Goal: Task Accomplishment & Management: Use online tool/utility

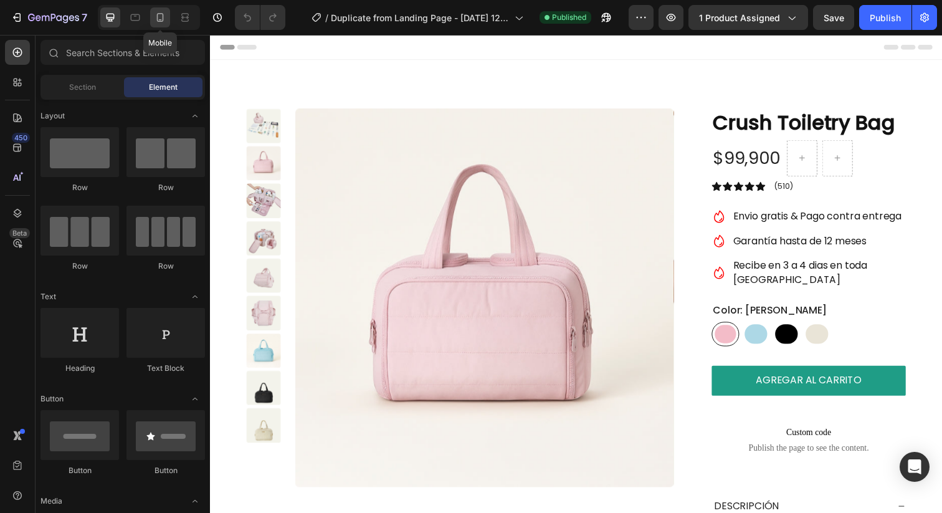
click at [155, 24] on div at bounding box center [160, 17] width 20 height 20
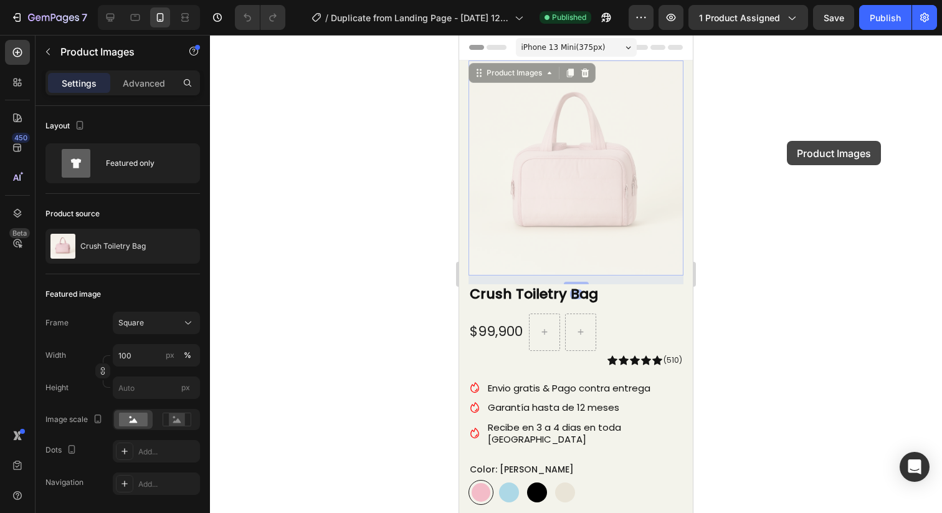
click at [791, 140] on div at bounding box center [576, 274] width 732 height 478
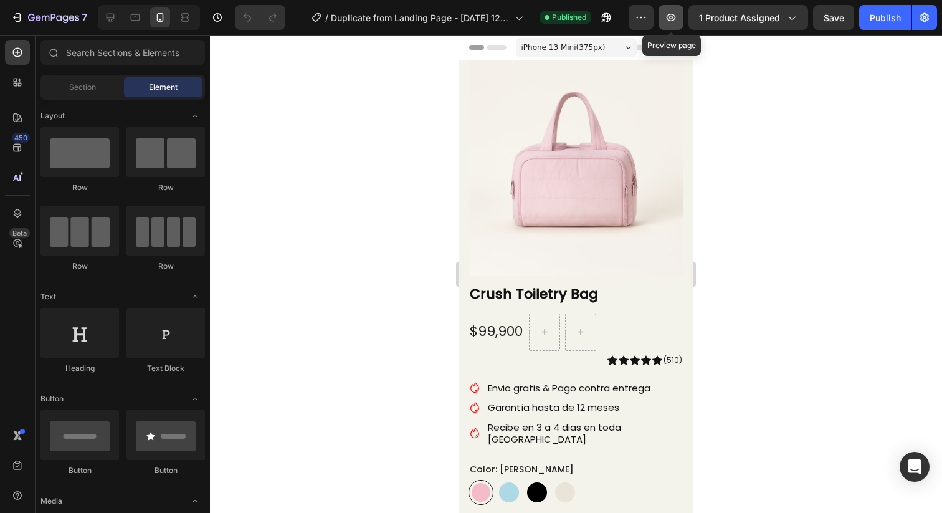
click at [675, 14] on icon "button" at bounding box center [671, 17] width 12 height 12
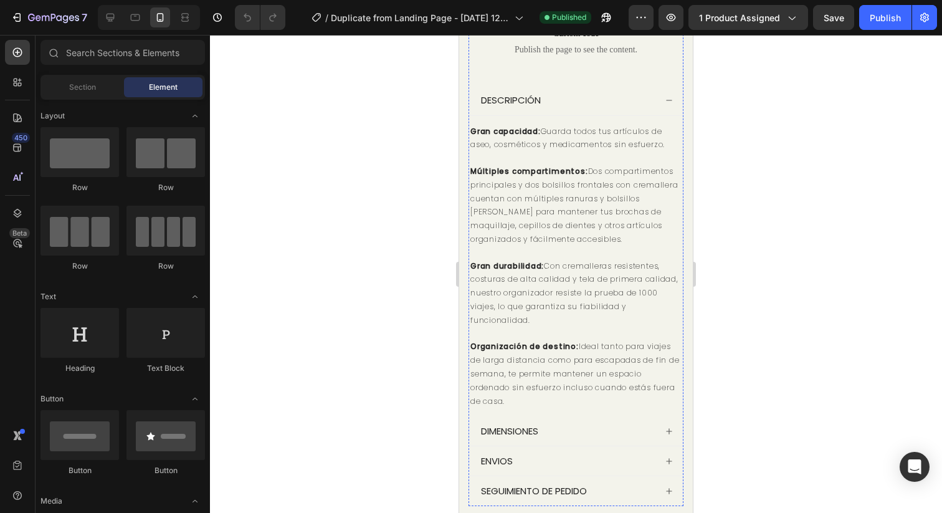
scroll to position [770, 0]
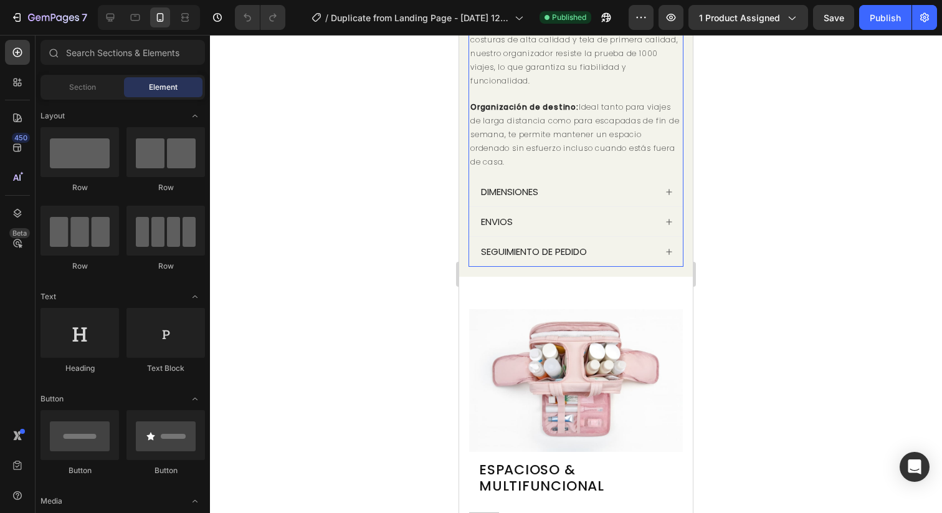
click at [533, 186] on p "DIMENSIONES" at bounding box center [509, 192] width 57 height 12
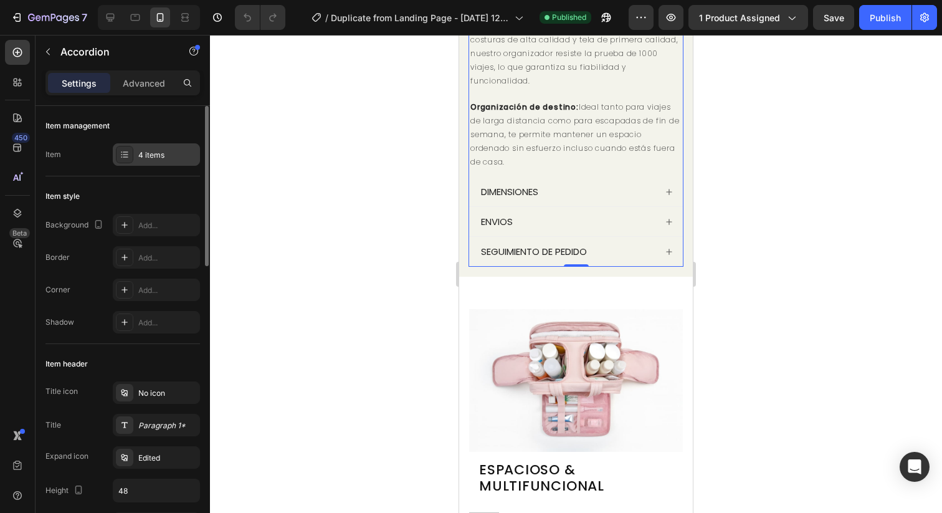
click at [140, 151] on div "4 items" at bounding box center [167, 155] width 59 height 11
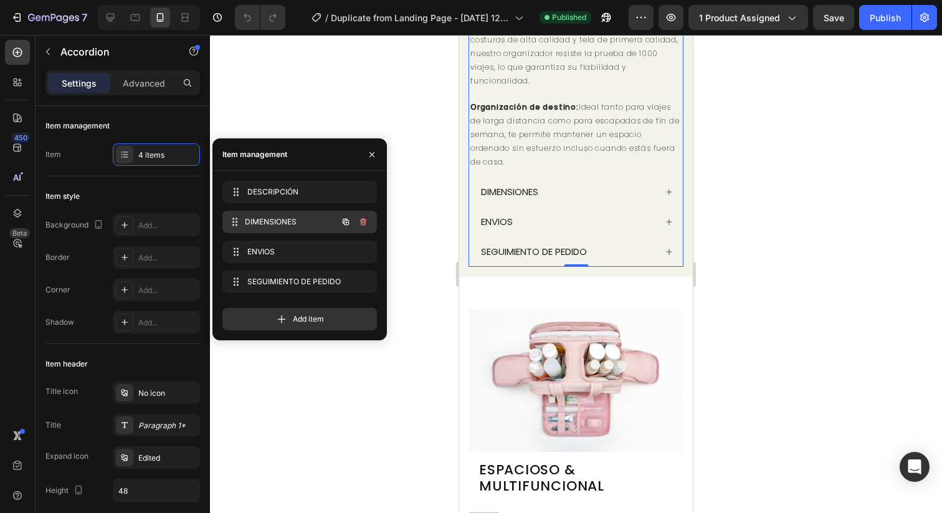
click at [262, 215] on div "DIMENSIONES DIMENSIONES" at bounding box center [282, 221] width 110 height 17
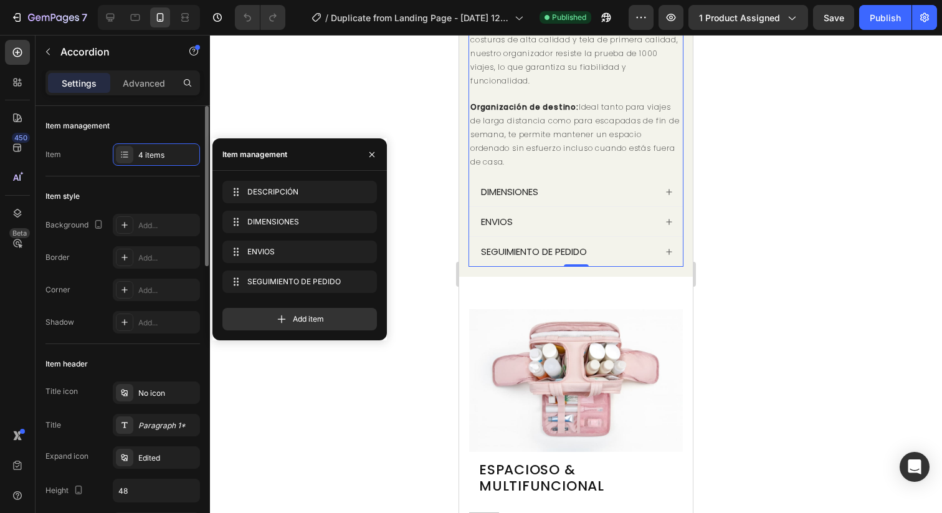
click at [154, 361] on div "Item header" at bounding box center [122, 364] width 155 height 20
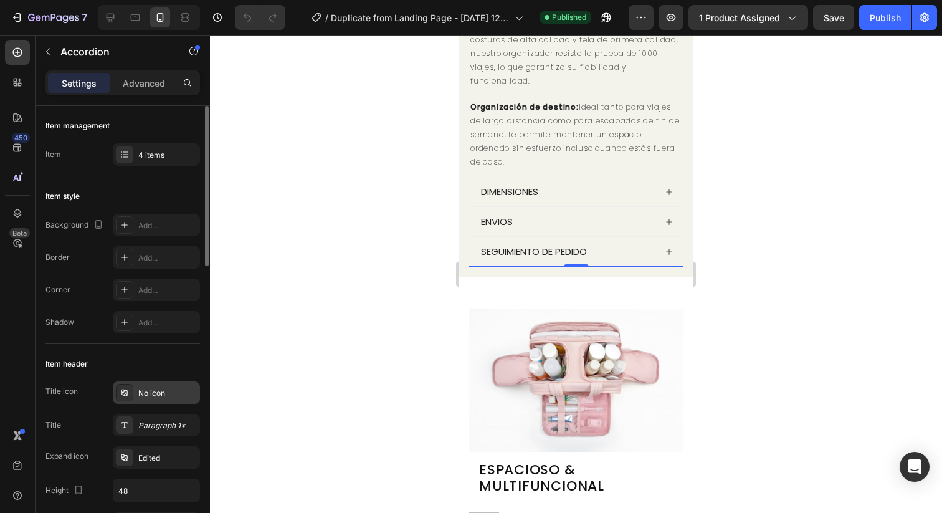
click at [127, 390] on icon at bounding box center [124, 392] width 6 height 7
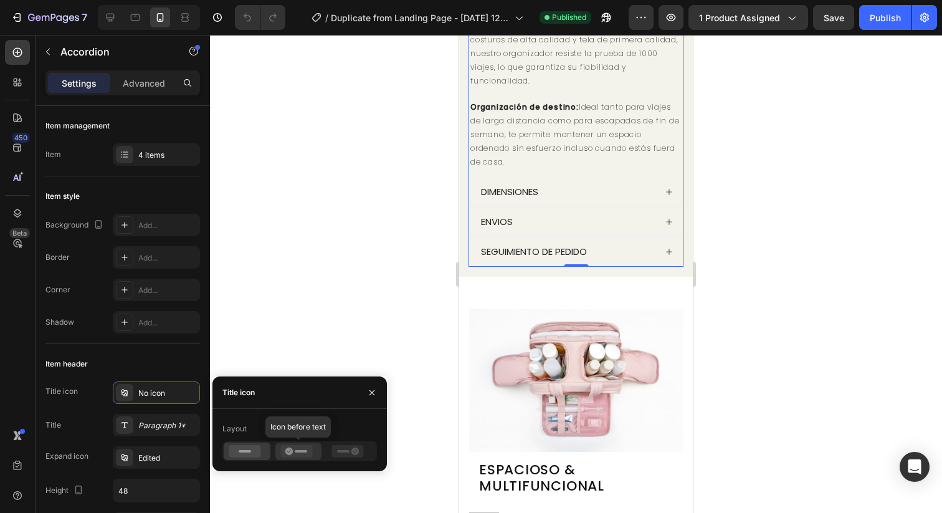
click at [292, 452] on icon at bounding box center [288, 450] width 7 height 7
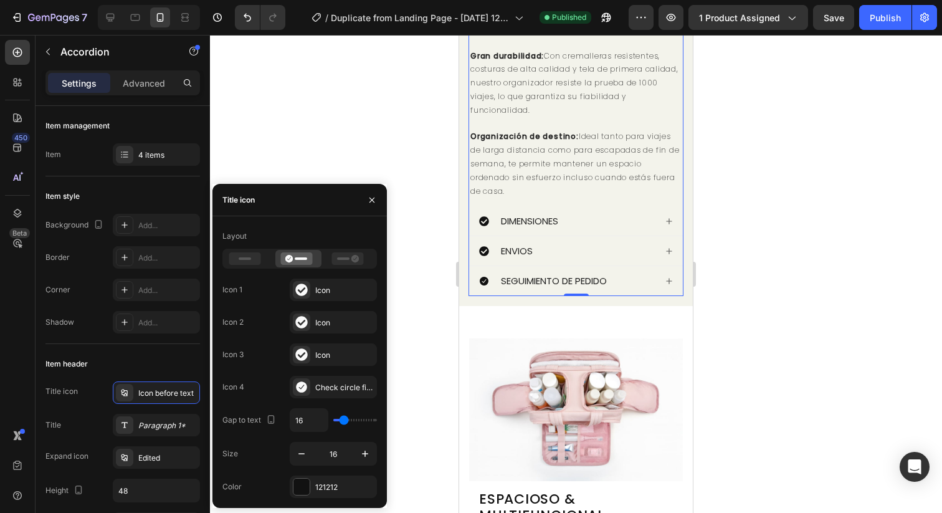
scroll to position [736, 0]
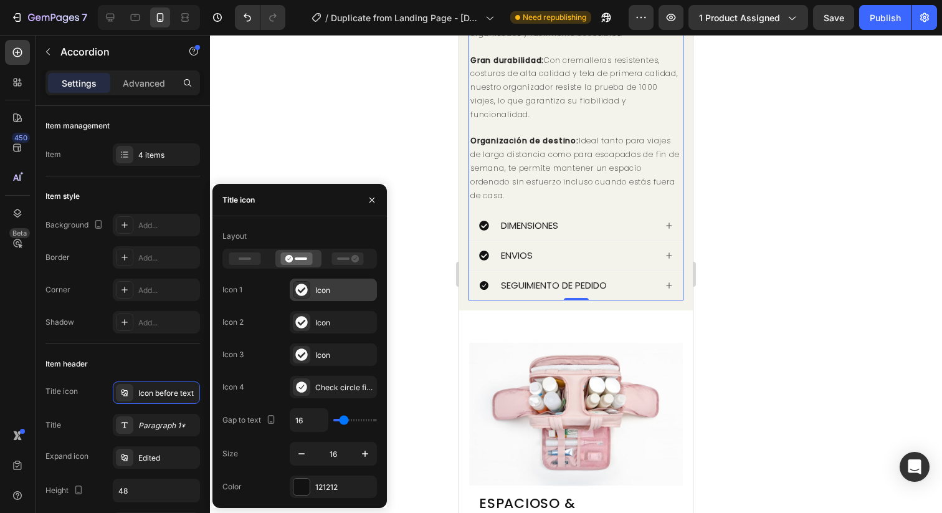
click at [321, 293] on div "Icon" at bounding box center [344, 290] width 59 height 11
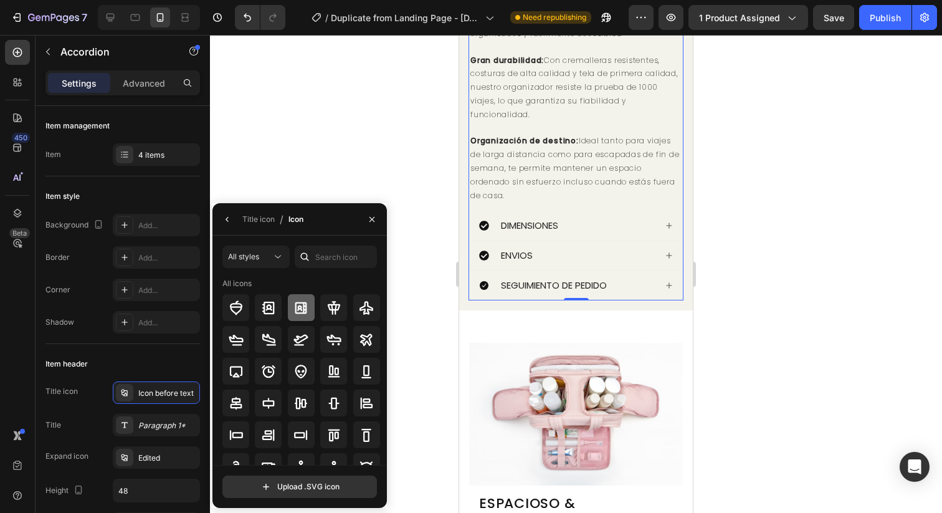
click at [304, 309] on icon at bounding box center [301, 308] width 12 height 12
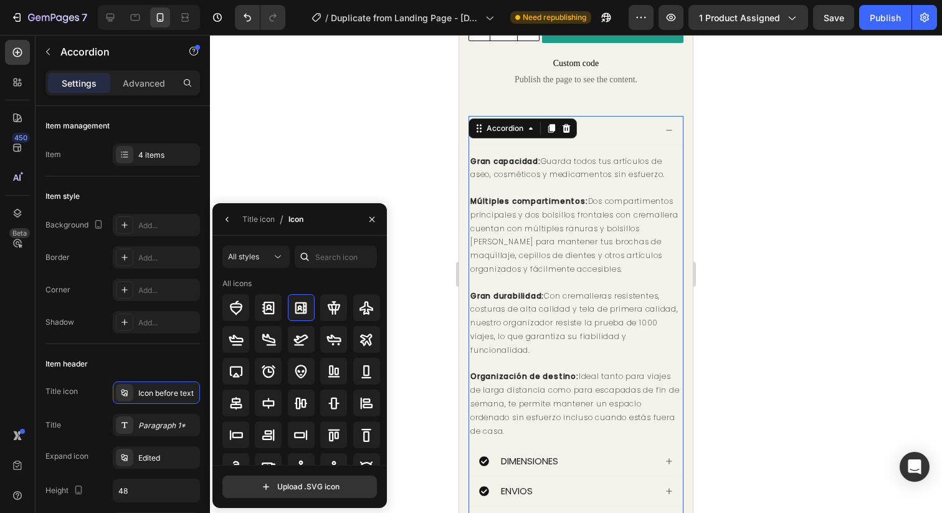
scroll to position [491, 0]
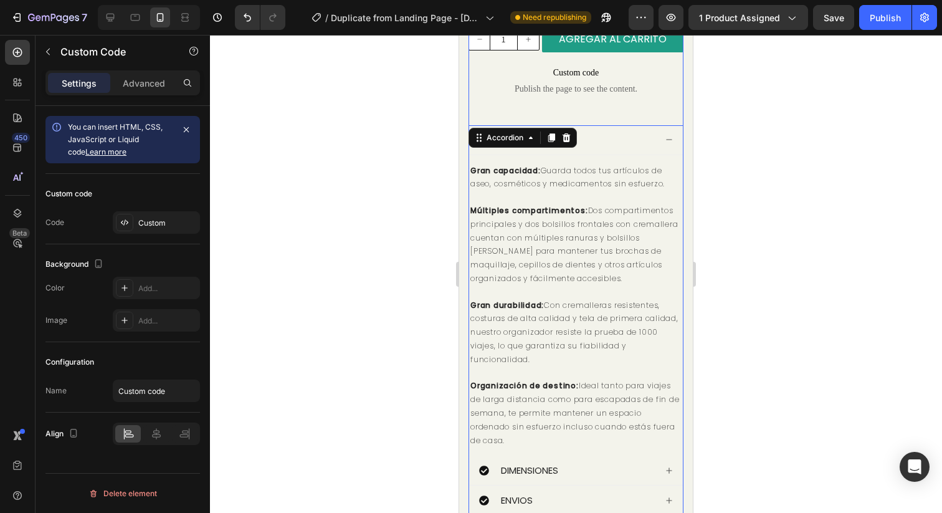
click at [532, 83] on span "Publish the page to see the content." at bounding box center [576, 89] width 215 height 12
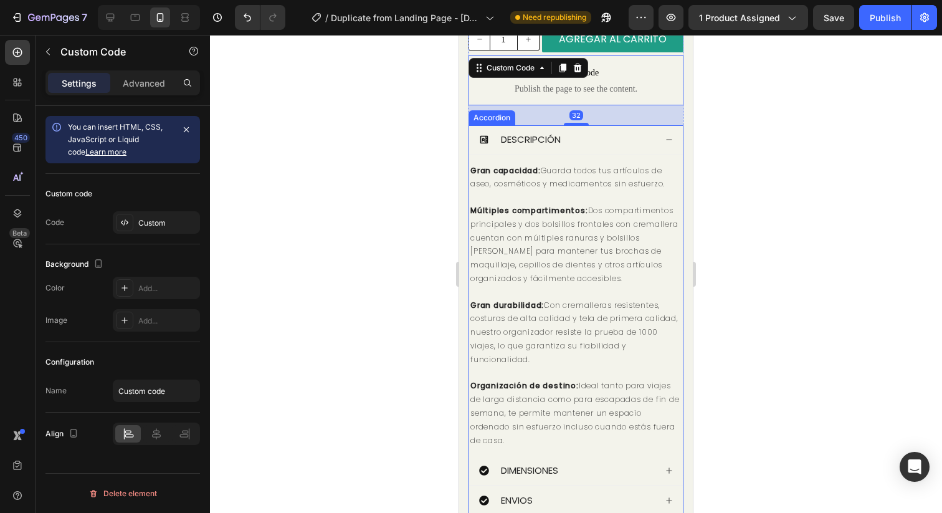
click at [498, 132] on div "DESCRIPCIÓN" at bounding box center [567, 140] width 176 height 16
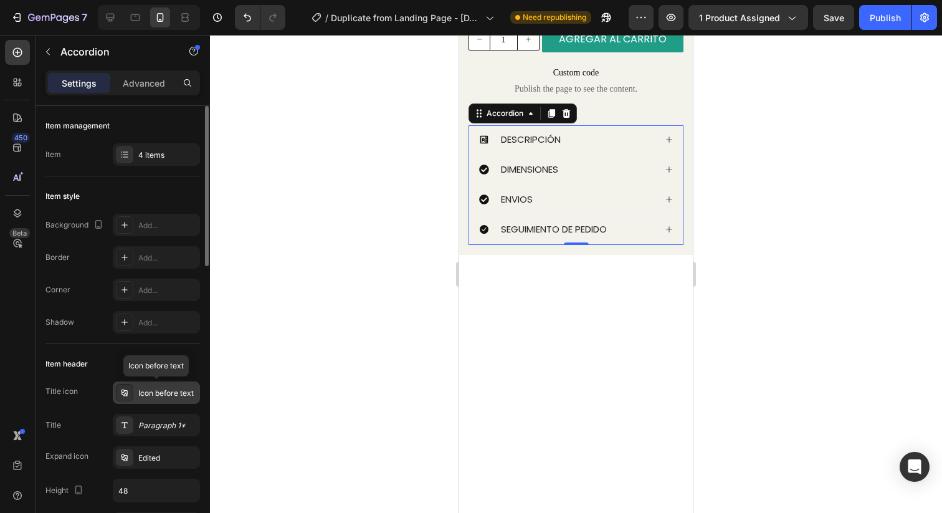
click at [141, 393] on div "Icon before text" at bounding box center [167, 393] width 59 height 11
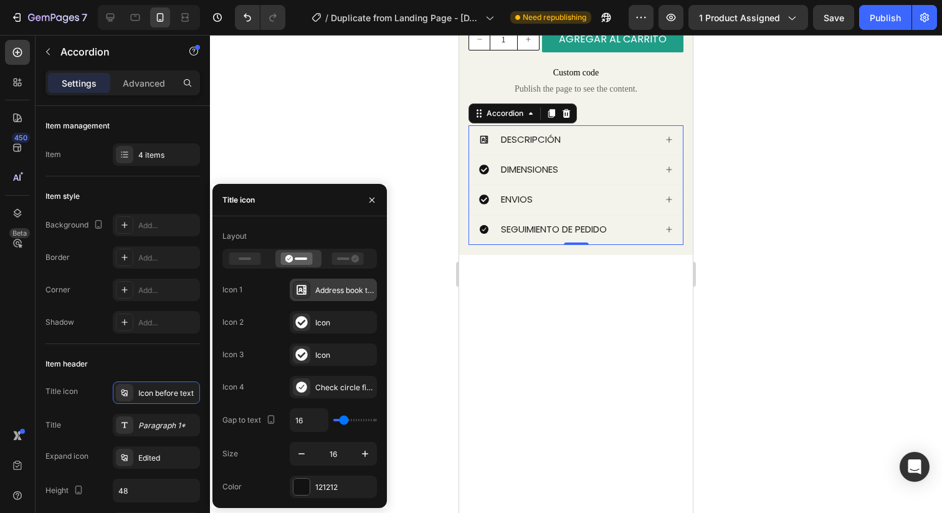
click at [333, 289] on div "Address book tabs bold" at bounding box center [344, 290] width 59 height 11
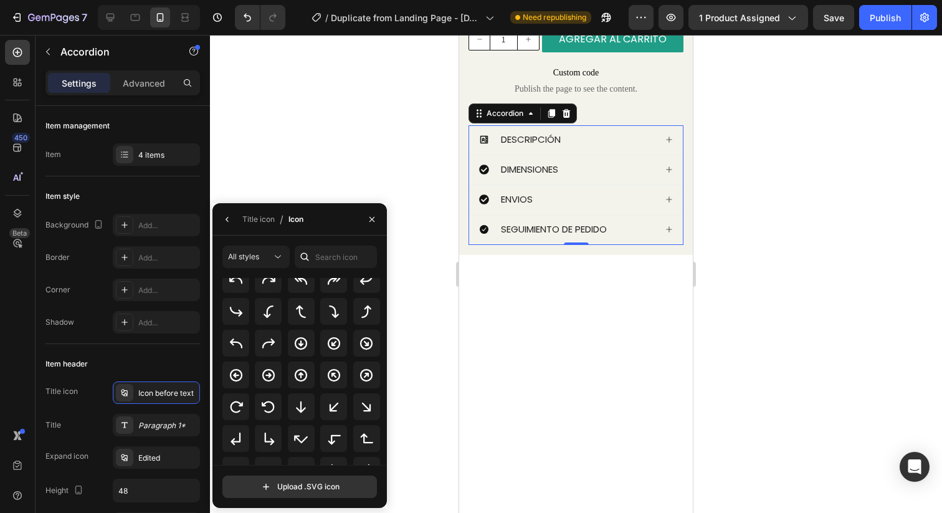
scroll to position [274, 0]
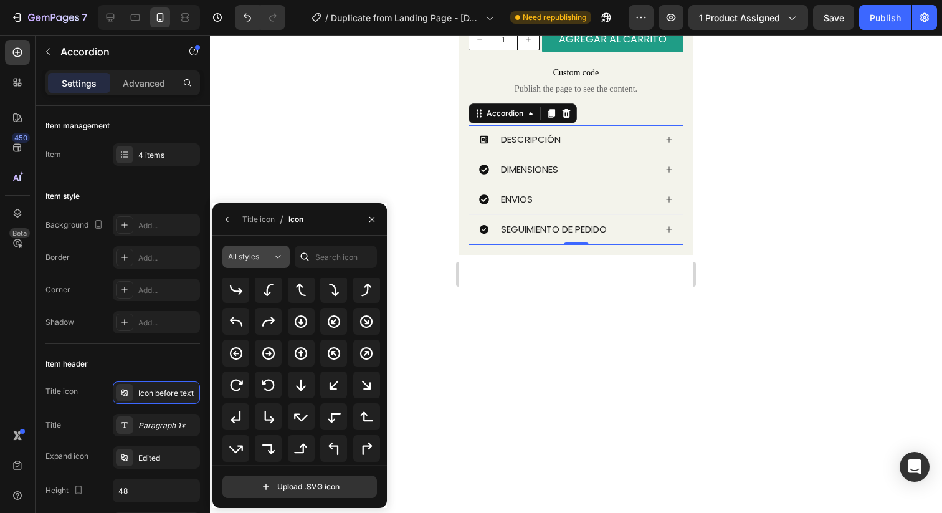
click at [272, 260] on icon at bounding box center [278, 257] width 12 height 12
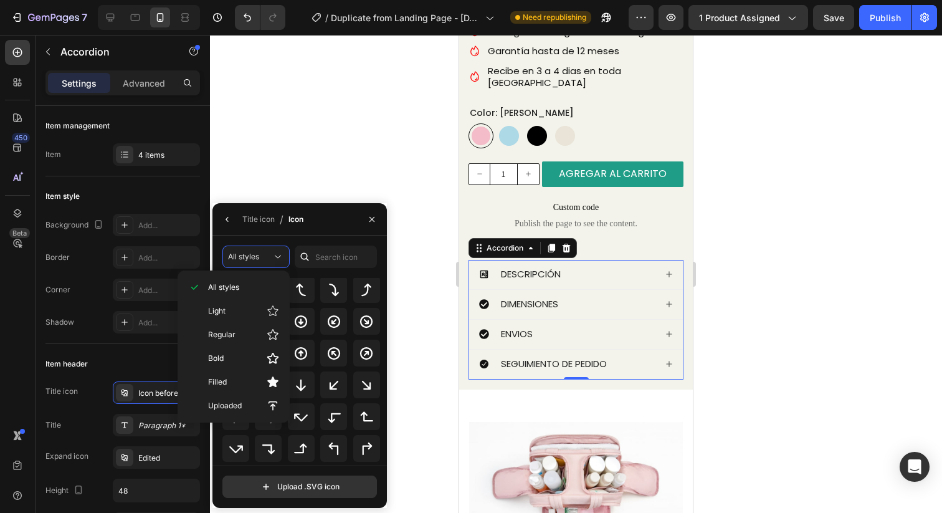
scroll to position [375, 0]
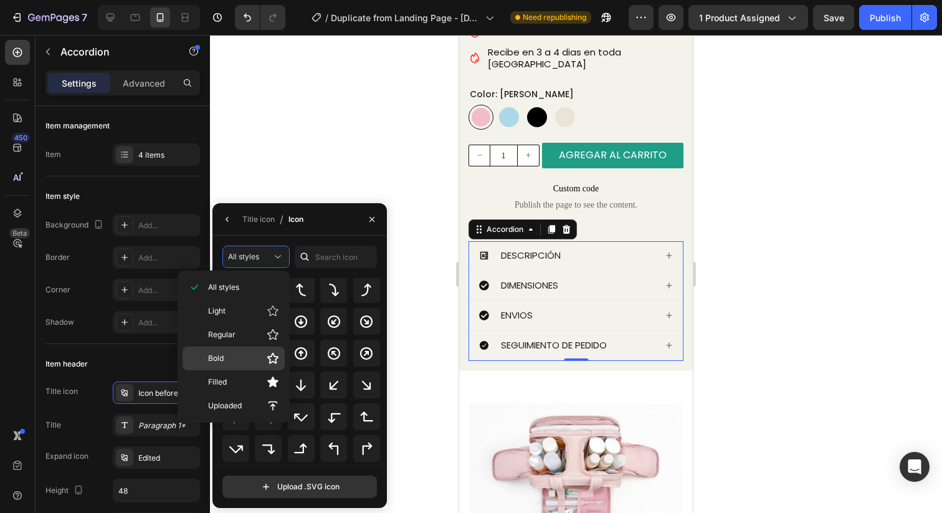
click at [231, 350] on div "Bold" at bounding box center [234, 359] width 102 height 24
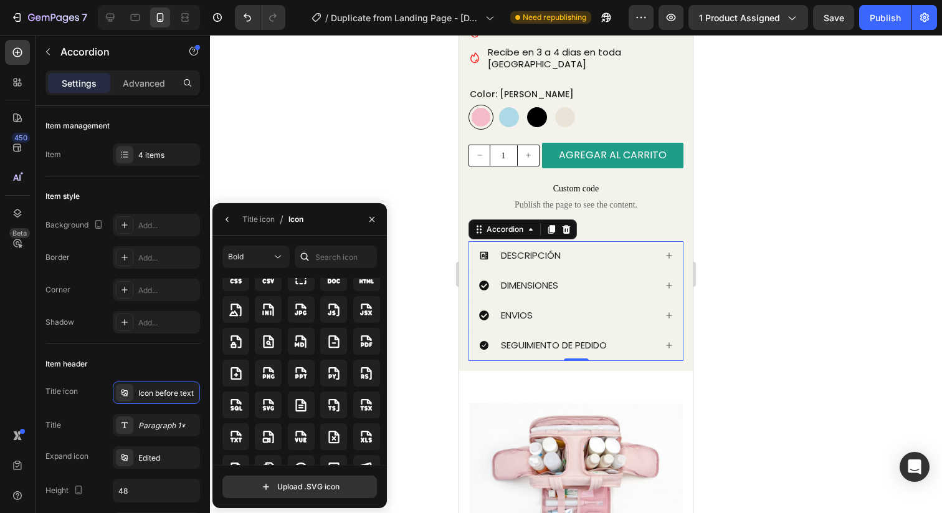
scroll to position [3137, 0]
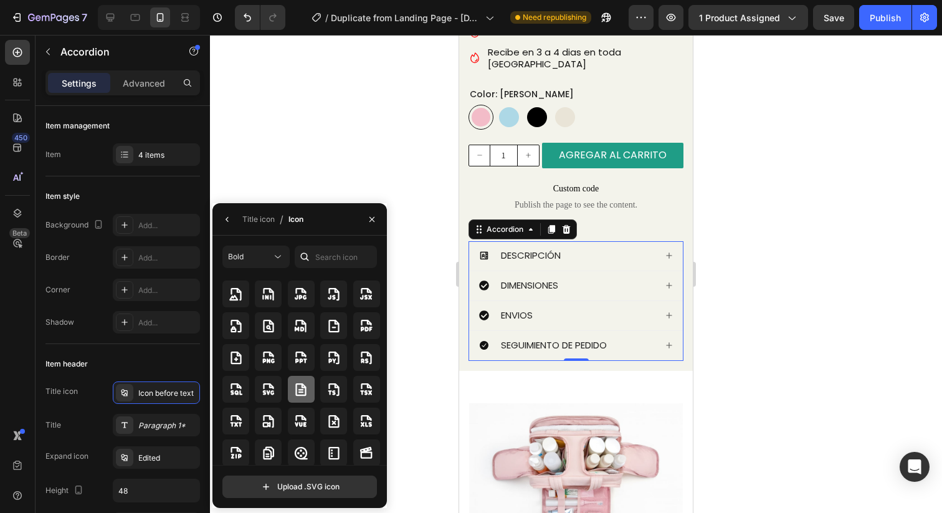
click at [297, 395] on icon at bounding box center [301, 389] width 11 height 12
click at [170, 388] on div "Icon before text" at bounding box center [167, 393] width 59 height 11
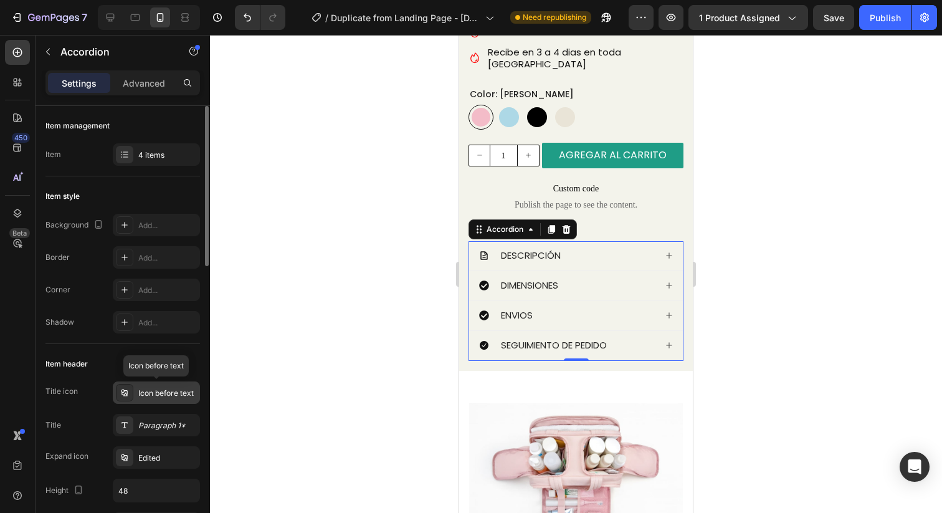
click at [170, 388] on div "Icon before text" at bounding box center [167, 393] width 59 height 11
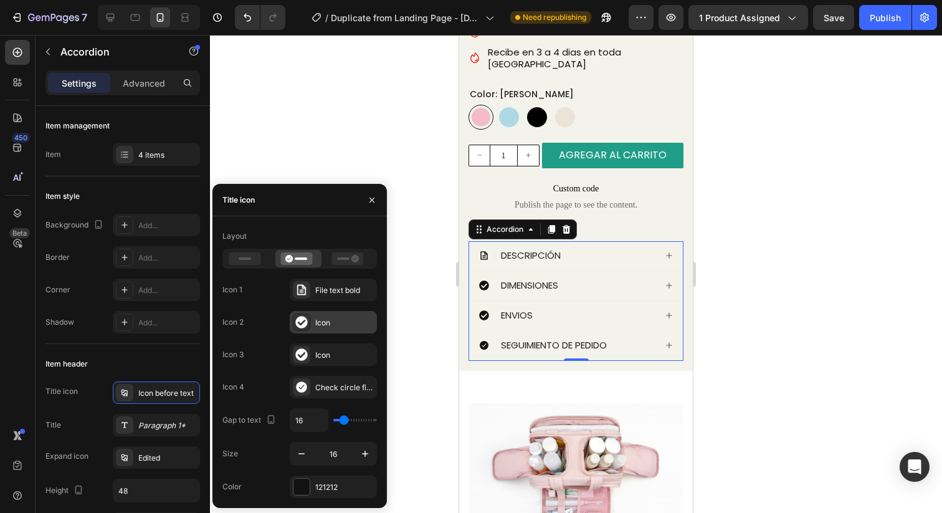
click at [314, 322] on div "Icon" at bounding box center [333, 322] width 87 height 22
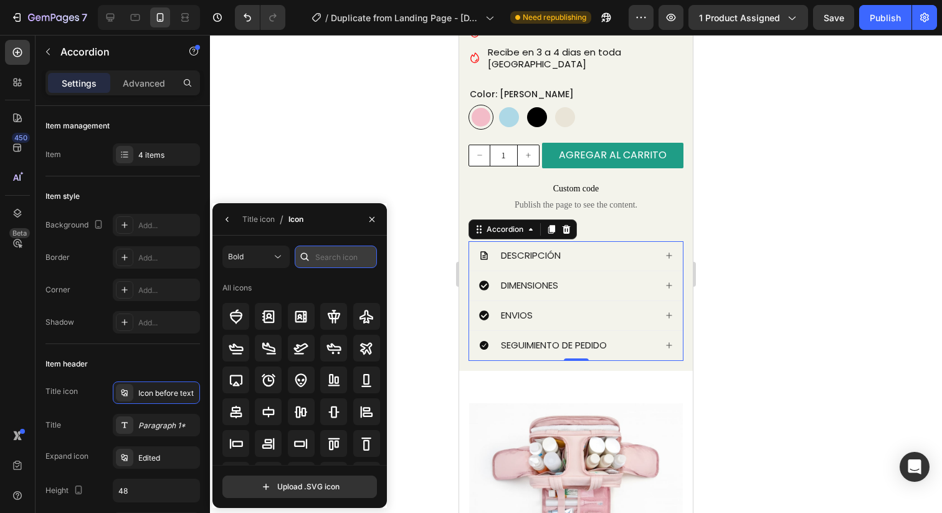
click at [330, 252] on input "text" at bounding box center [336, 257] width 82 height 22
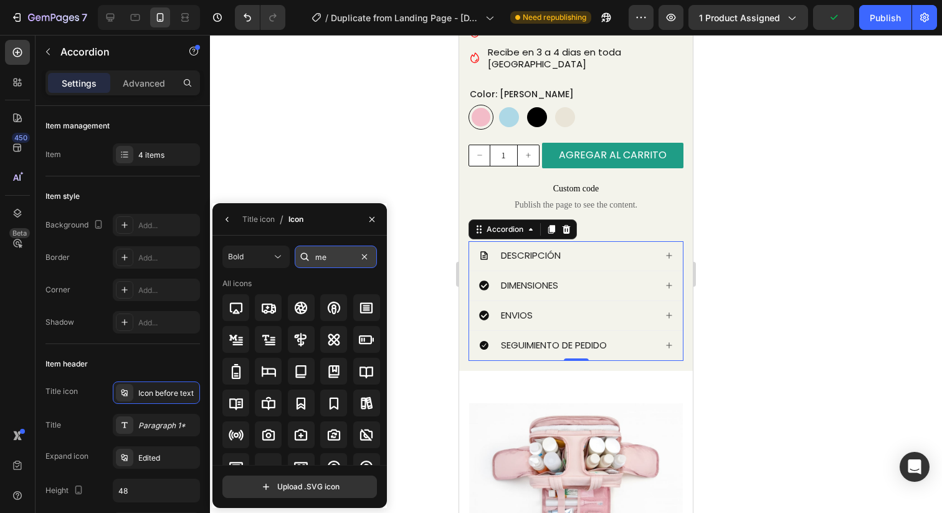
type input "m"
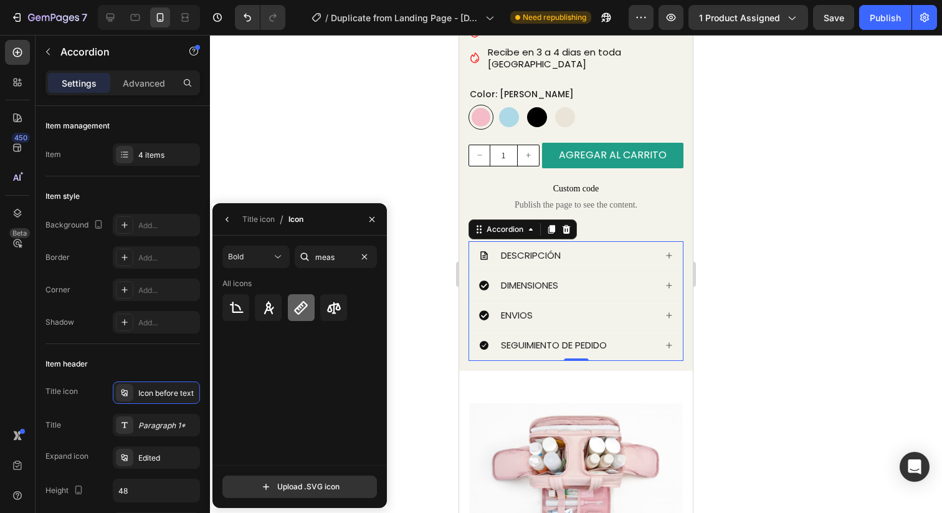
click at [300, 302] on icon at bounding box center [301, 307] width 15 height 15
click at [355, 253] on input "meas" at bounding box center [336, 257] width 82 height 22
type input "shipp"
click at [375, 214] on icon "button" at bounding box center [372, 219] width 10 height 10
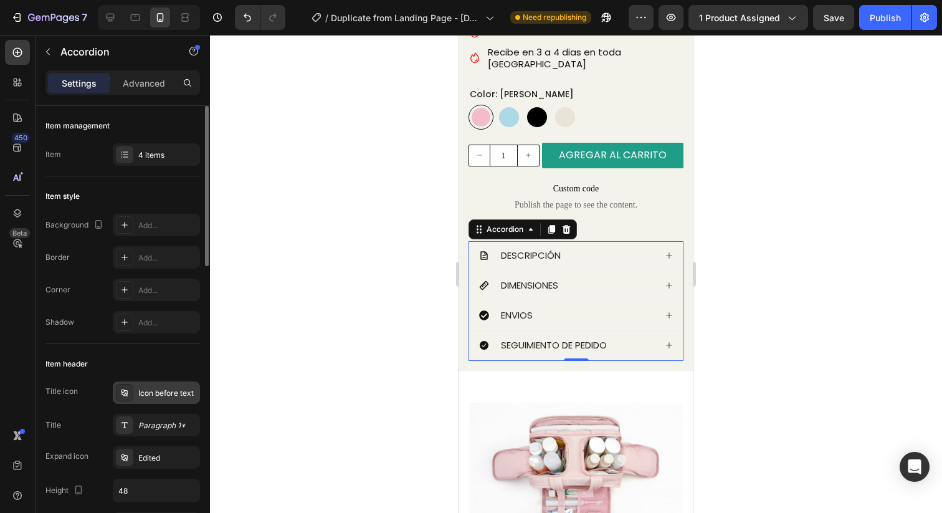
click at [171, 390] on div "Icon before text" at bounding box center [167, 393] width 59 height 11
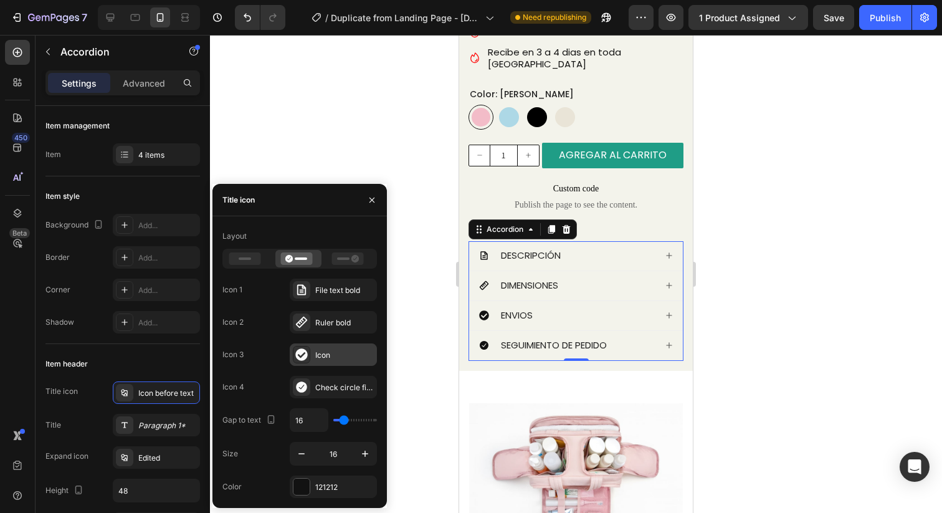
click at [310, 353] on div at bounding box center [301, 354] width 17 height 17
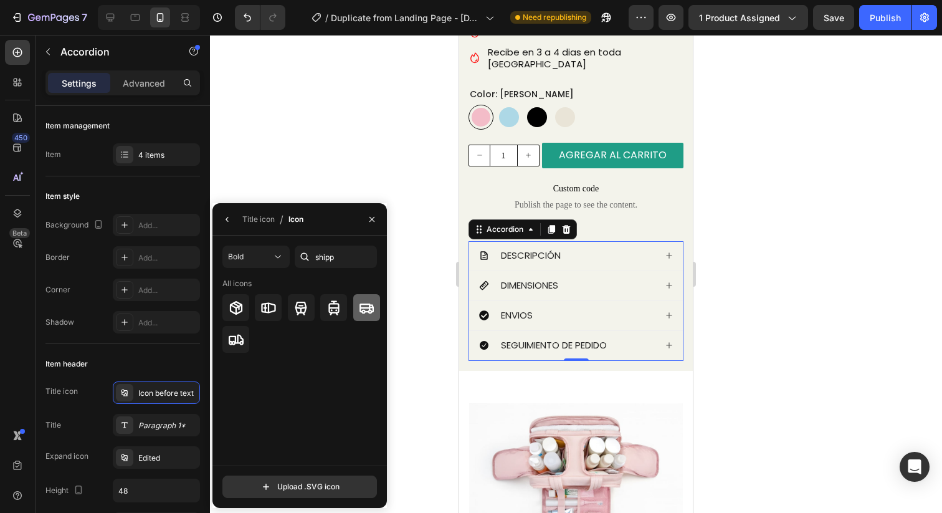
click at [366, 305] on icon at bounding box center [366, 307] width 15 height 15
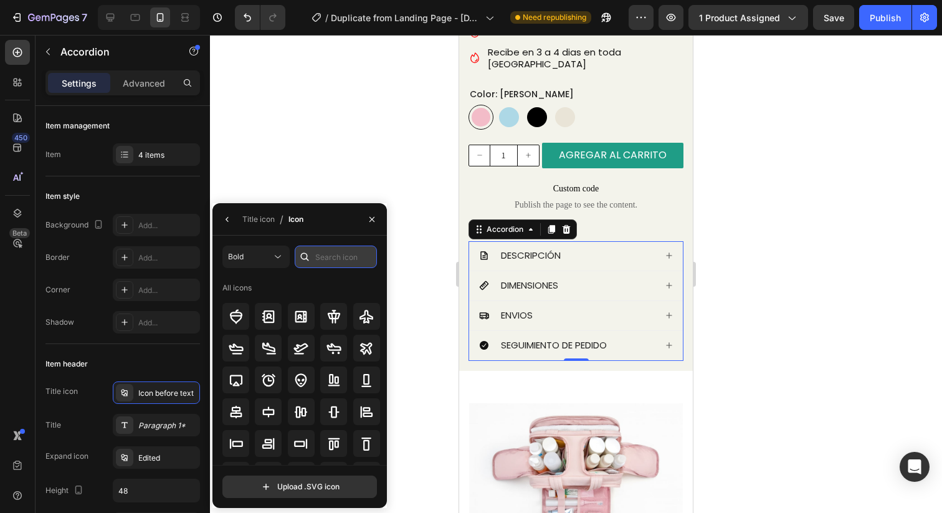
click at [347, 256] on input "text" at bounding box center [336, 257] width 82 height 22
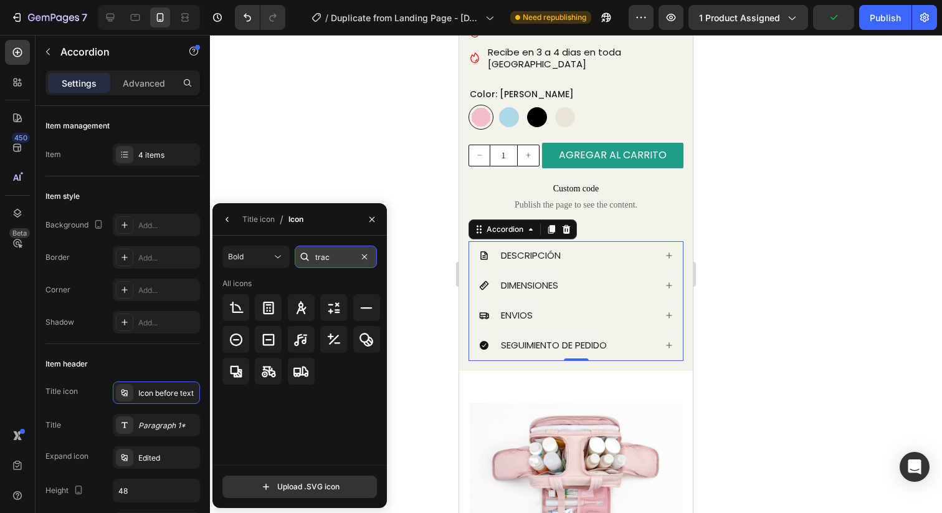
click at [341, 262] on input "trac" at bounding box center [336, 257] width 82 height 22
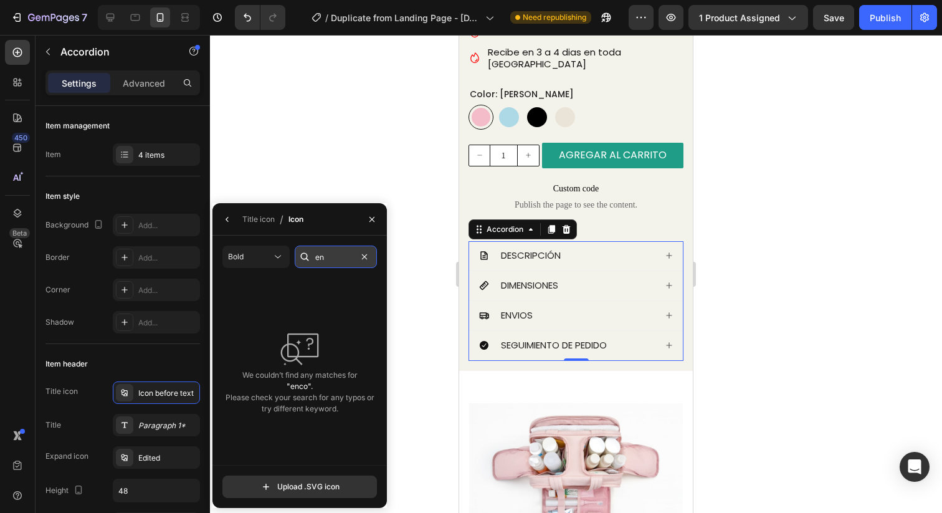
type input "e"
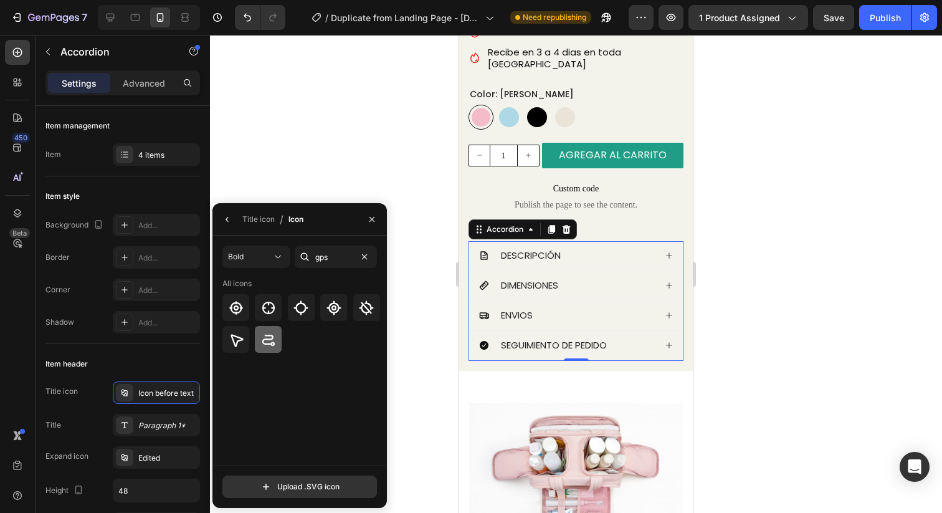
click at [272, 341] on icon at bounding box center [268, 339] width 15 height 15
click at [339, 254] on input "gps" at bounding box center [336, 257] width 82 height 22
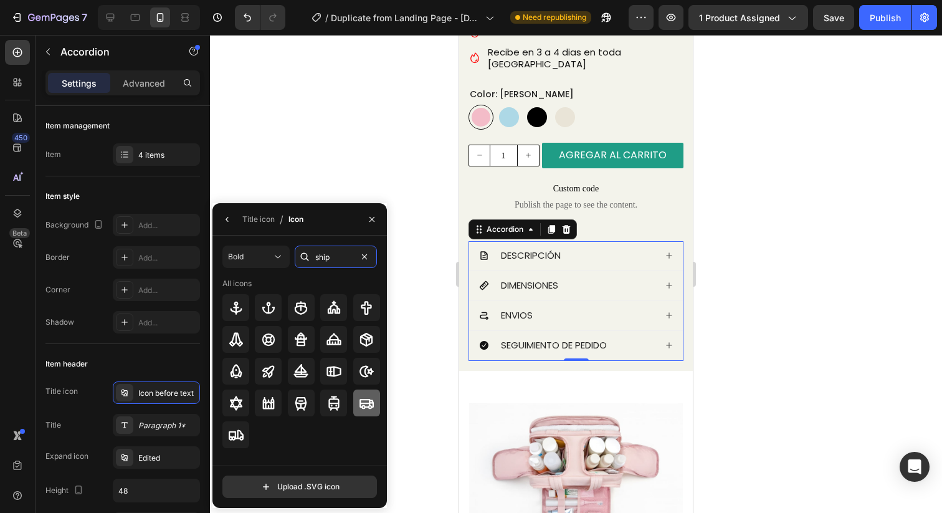
type input "ship"
click at [364, 400] on icon at bounding box center [366, 403] width 15 height 15
click at [228, 219] on icon "button" at bounding box center [228, 219] width 10 height 10
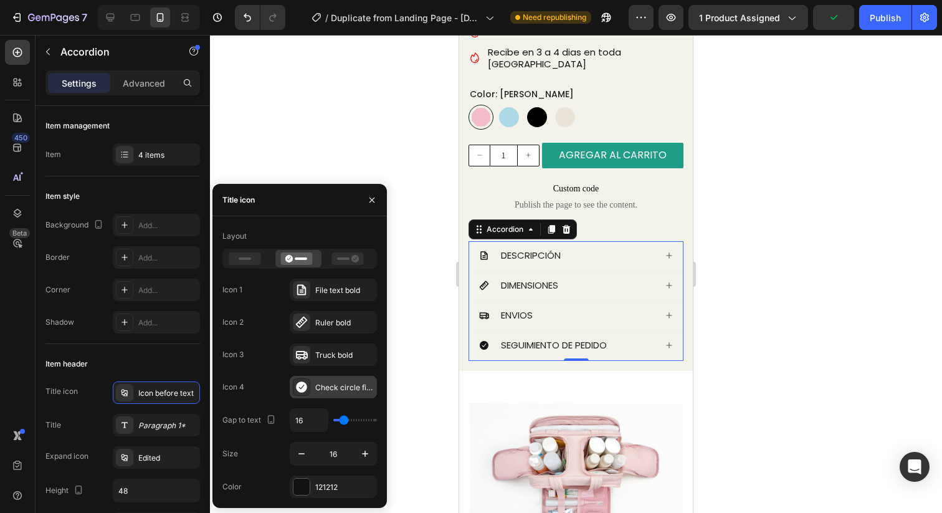
click at [303, 388] on icon at bounding box center [301, 386] width 11 height 11
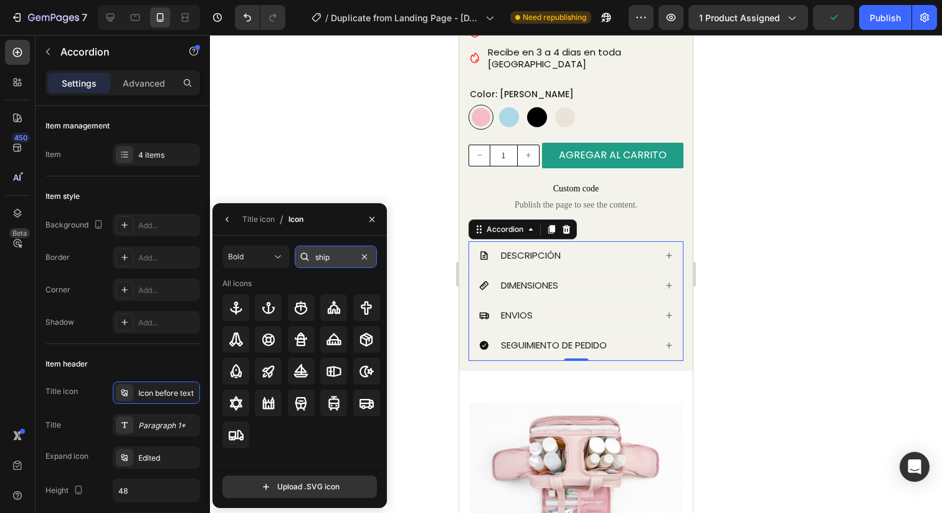
click at [338, 254] on input "ship" at bounding box center [336, 257] width 82 height 22
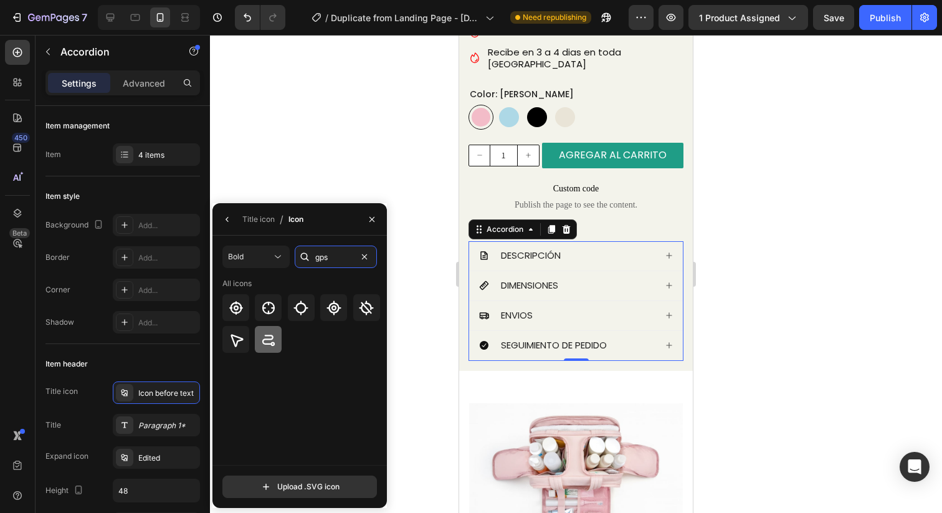
type input "gps"
click at [272, 336] on icon at bounding box center [268, 340] width 12 height 11
click at [307, 127] on div at bounding box center [576, 274] width 732 height 478
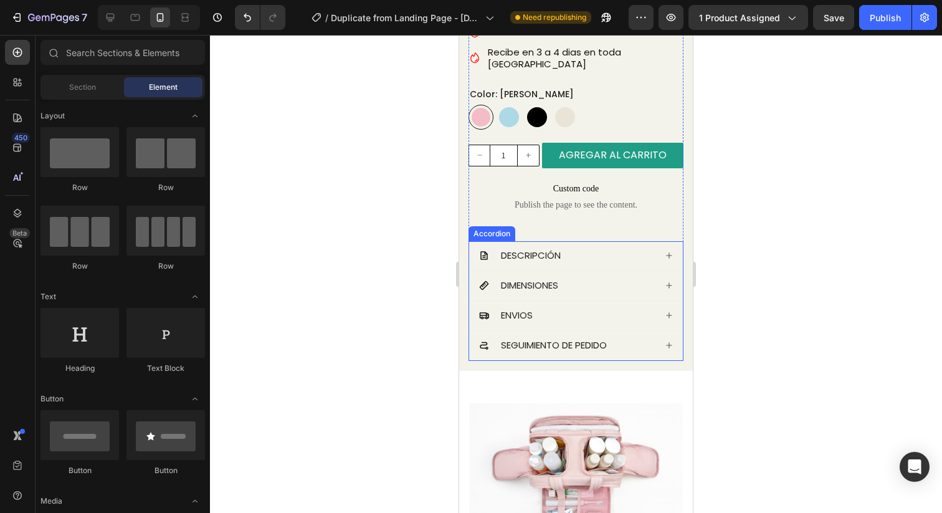
click at [671, 252] on icon at bounding box center [669, 255] width 6 height 6
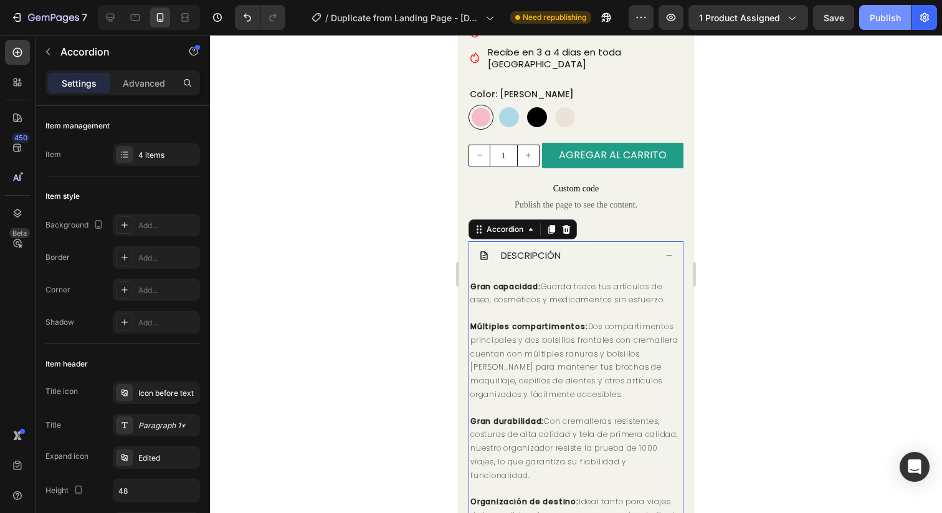
click at [891, 7] on button "Publish" at bounding box center [885, 17] width 52 height 25
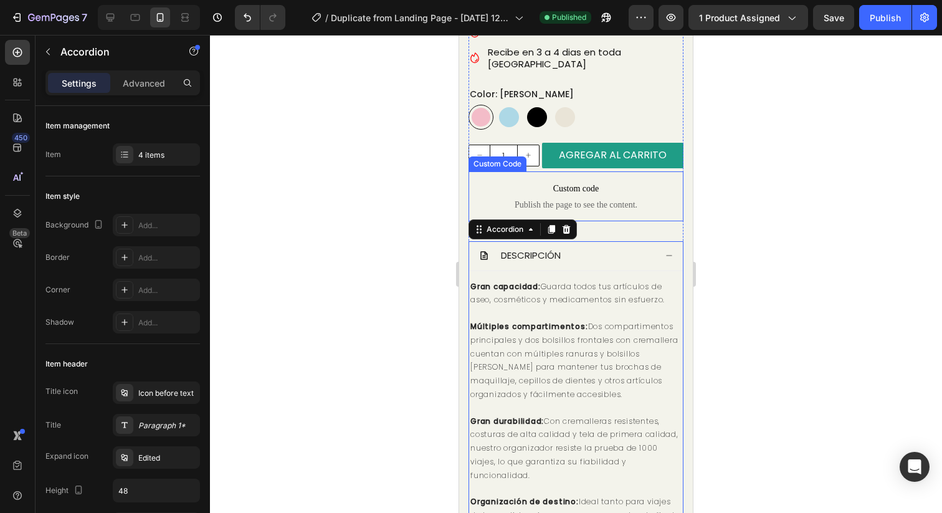
scroll to position [110, 0]
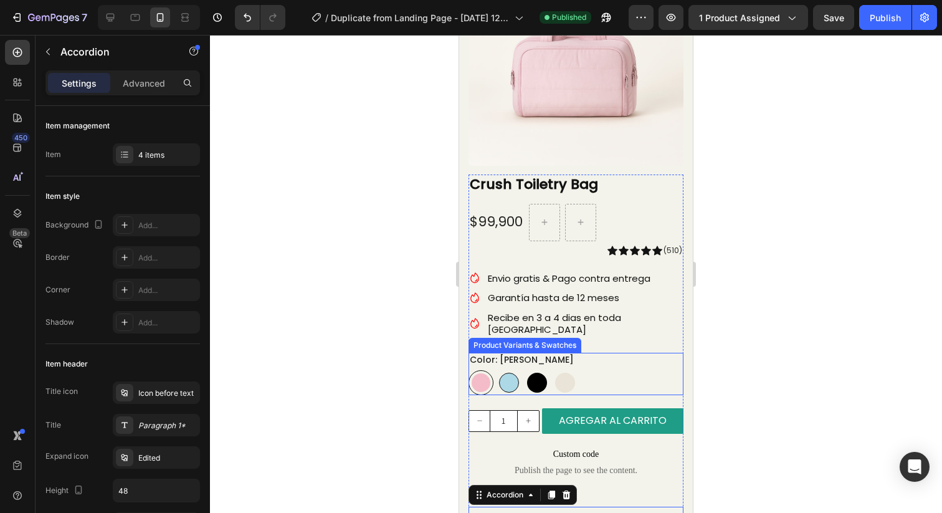
click at [506, 373] on div at bounding box center [509, 383] width 20 height 20
click at [497, 370] on input "Azul Azul" at bounding box center [496, 370] width 1 height 1
radio input "true"
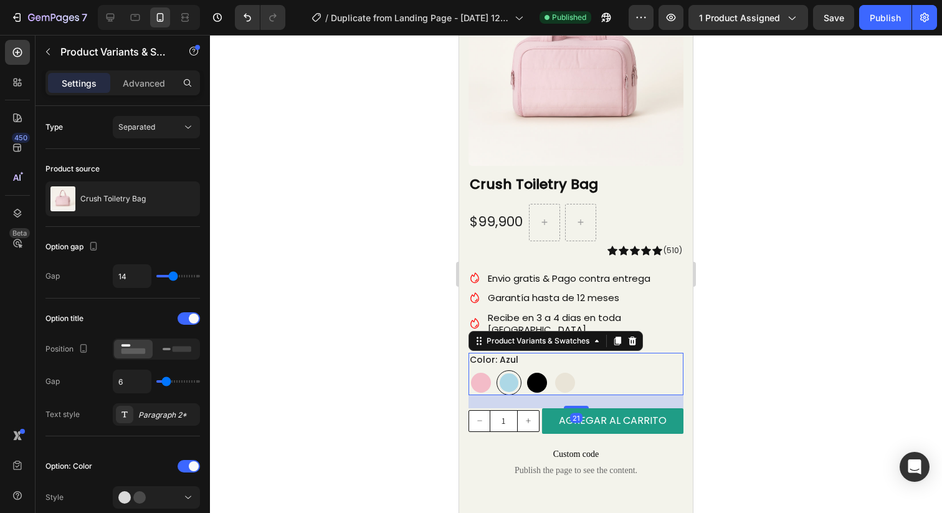
click at [507, 373] on div at bounding box center [509, 382] width 19 height 19
click at [497, 370] on input "Azul Azul" at bounding box center [496, 370] width 1 height 1
click at [507, 373] on div at bounding box center [509, 382] width 19 height 19
click at [497, 370] on input "Azul Azul" at bounding box center [496, 370] width 1 height 1
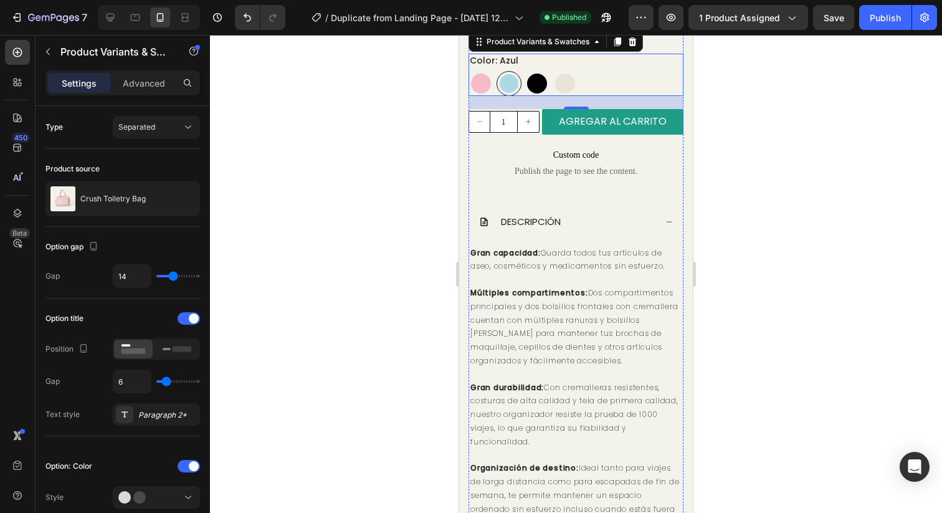
scroll to position [426, 0]
